Goal: Information Seeking & Learning: Learn about a topic

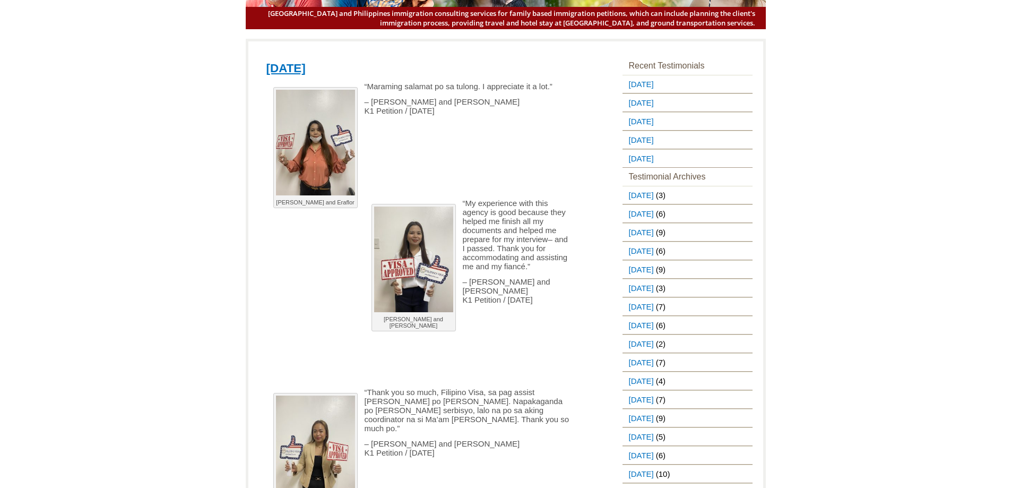
scroll to position [106, 0]
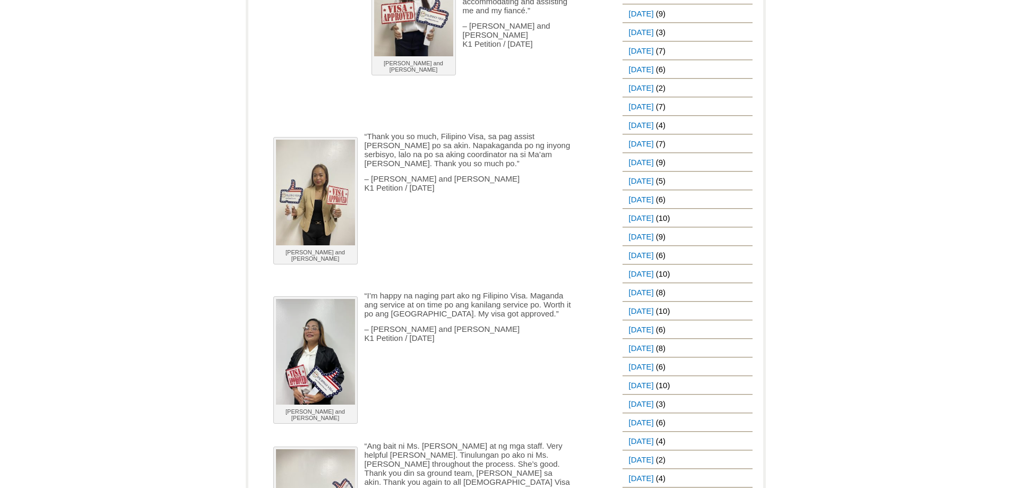
scroll to position [424, 0]
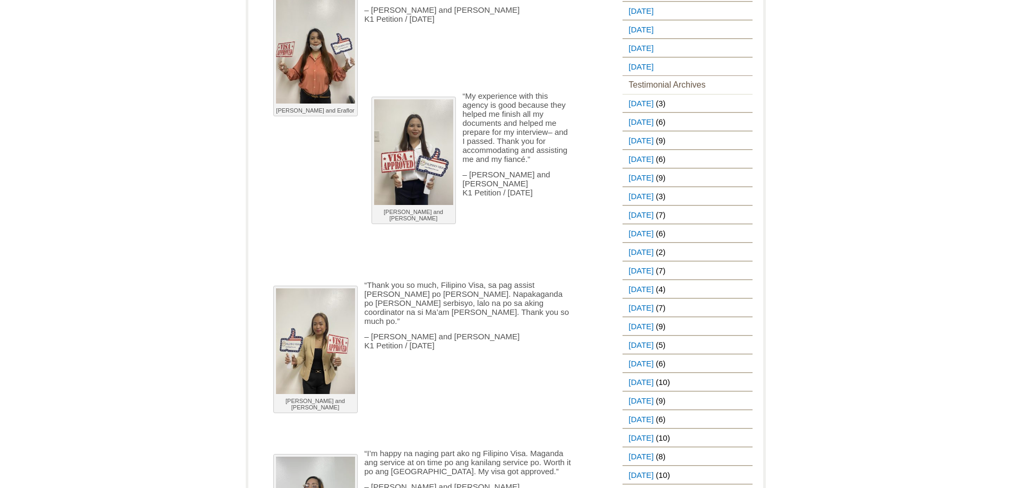
scroll to position [144, 0]
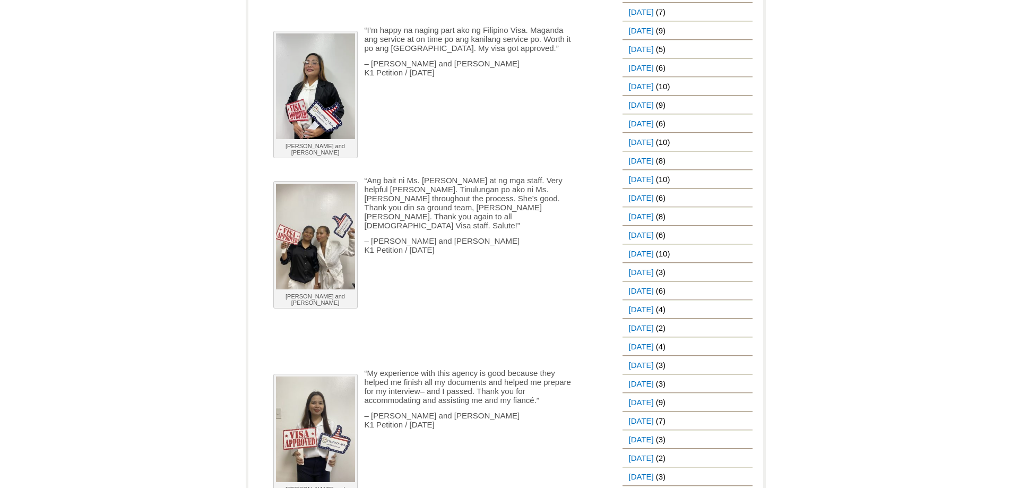
scroll to position [530, 0]
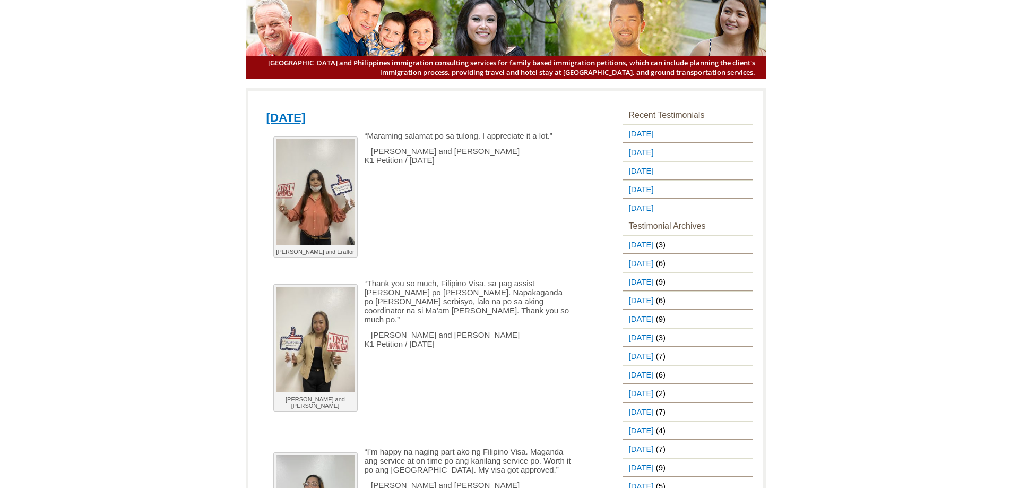
scroll to position [53, 0]
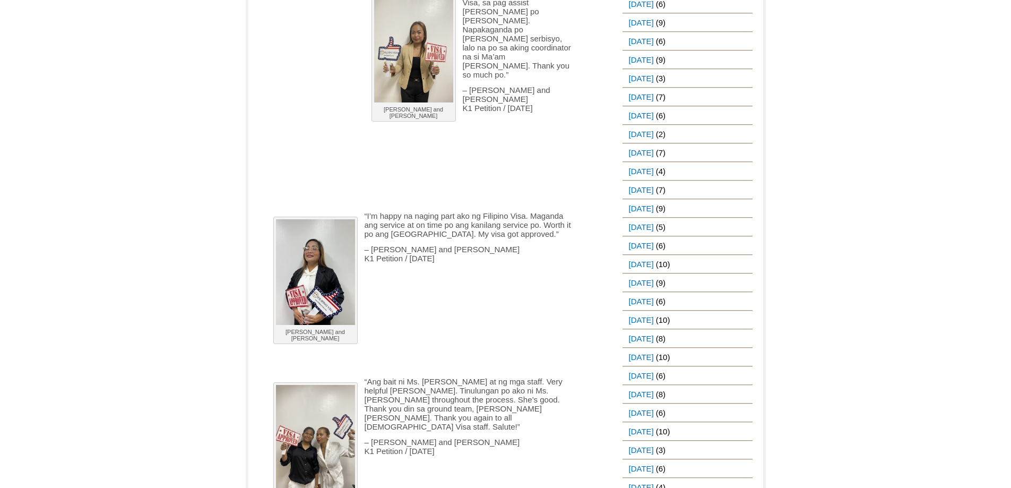
scroll to position [159, 0]
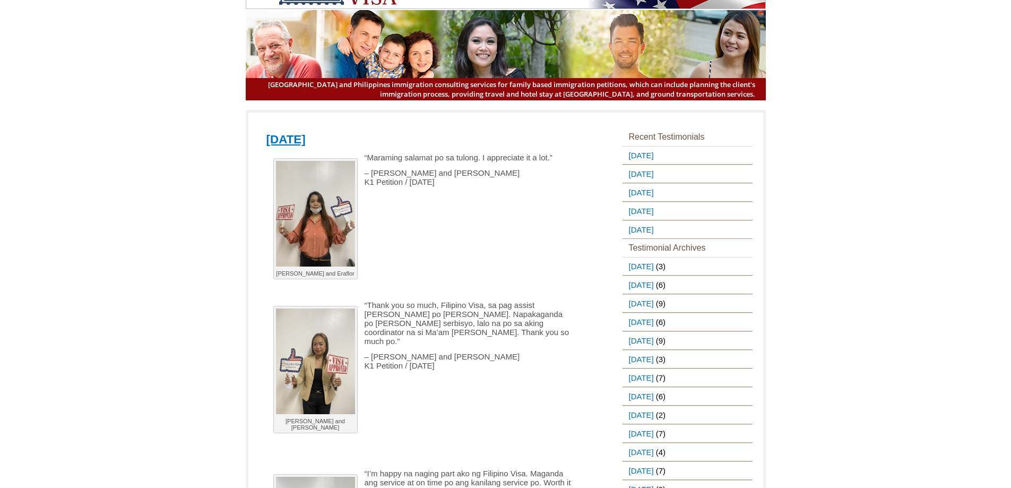
scroll to position [53, 0]
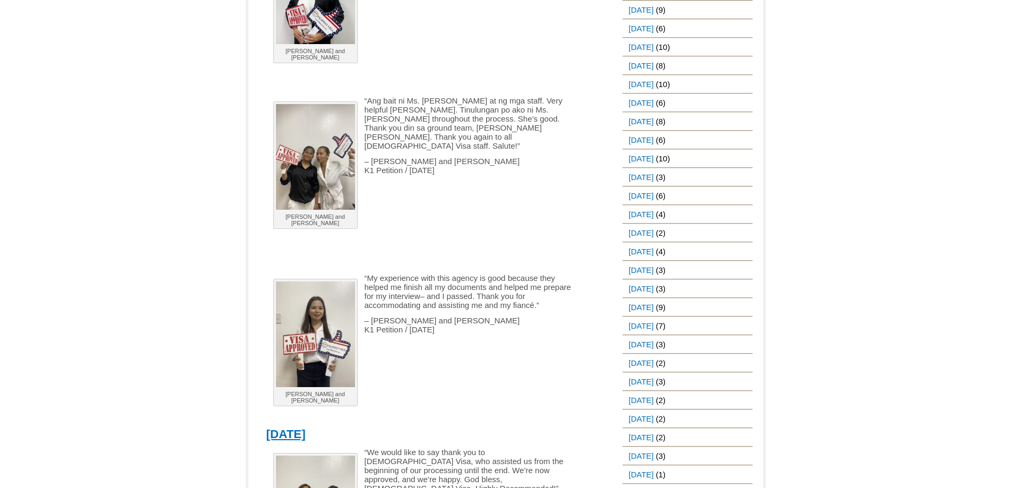
scroll to position [651, 0]
